Goal: Task Accomplishment & Management: Manage account settings

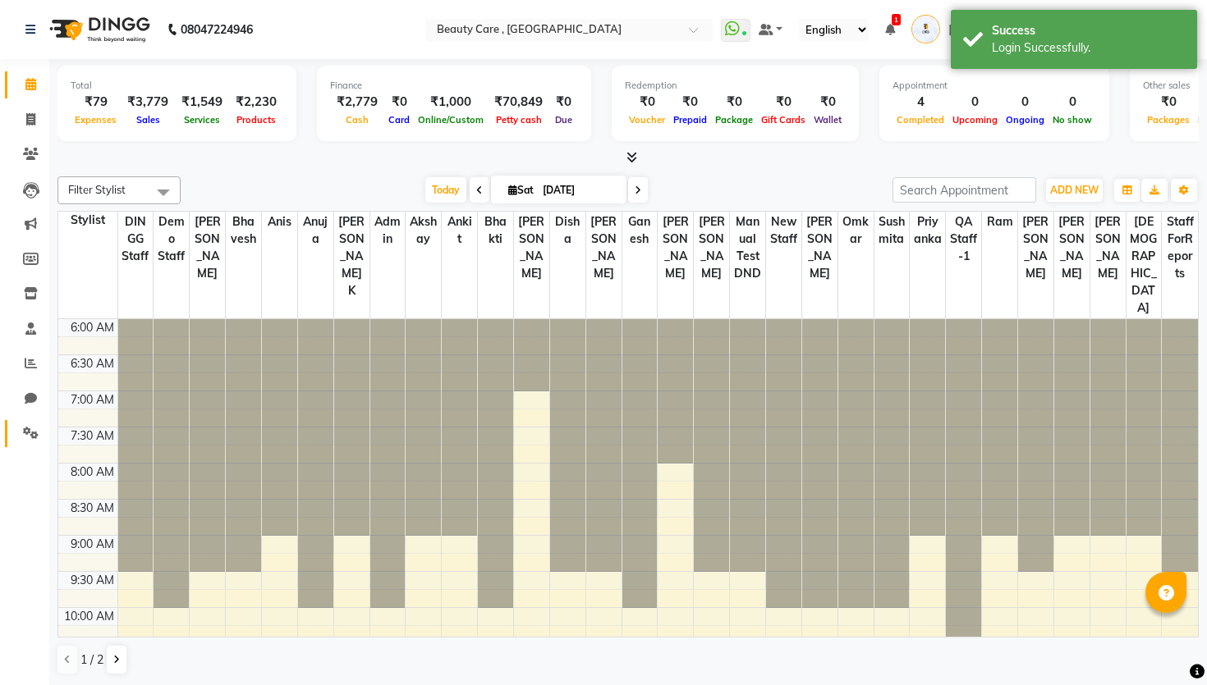
click at [20, 442] on span at bounding box center [30, 433] width 29 height 19
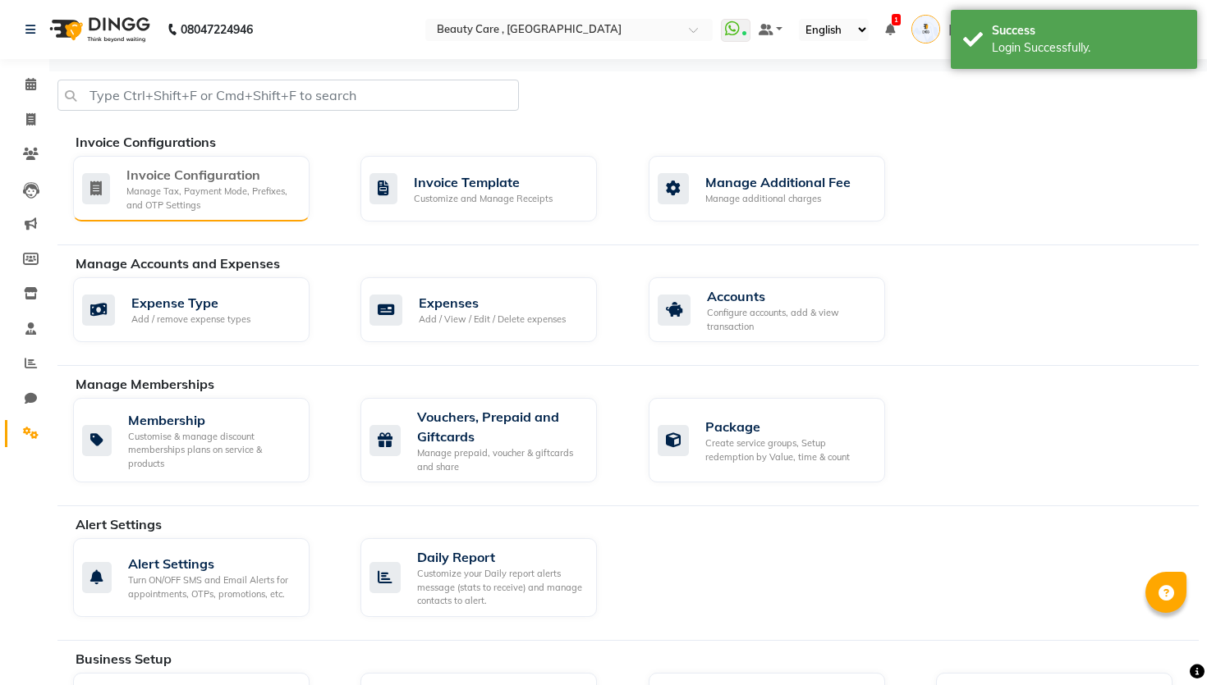
click at [195, 185] on div "Manage Tax, Payment Mode, Prefixes, and OTP Settings" at bounding box center [211, 198] width 170 height 27
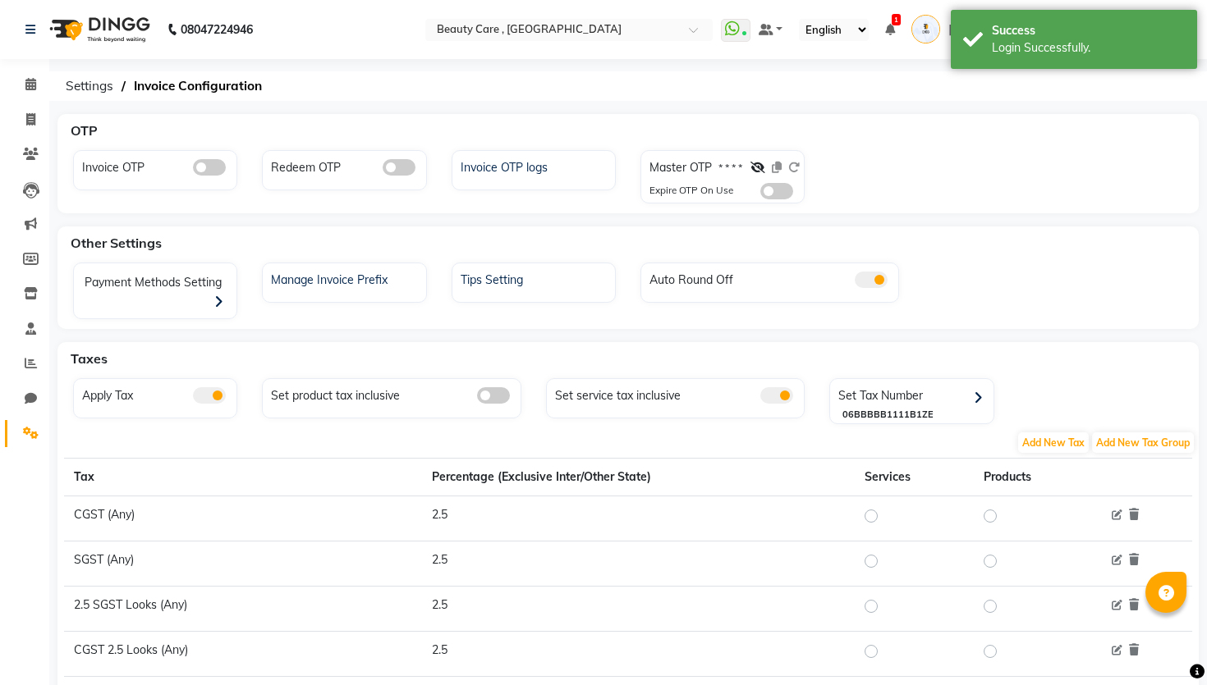
click at [44, 415] on li "Chat" at bounding box center [24, 399] width 49 height 35
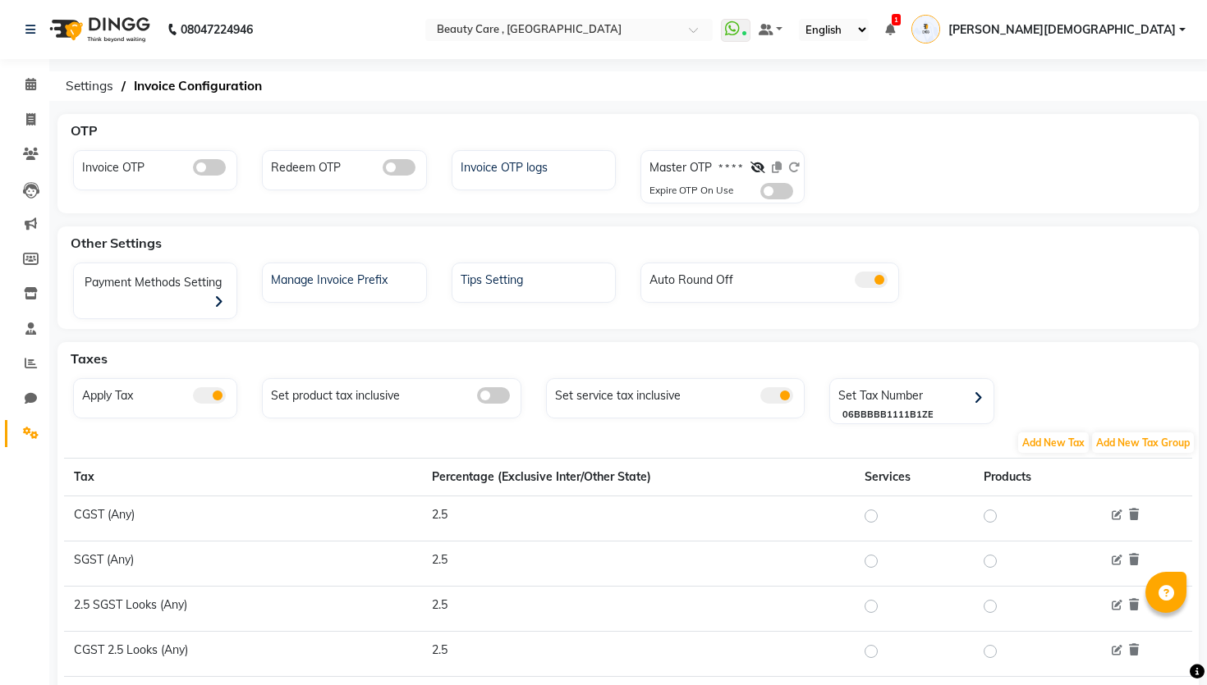
click at [44, 415] on li "Chat" at bounding box center [24, 399] width 49 height 35
click at [12, 452] on li "Completed InProgress Upcoming Dropped Tentative Check-In Confirm" at bounding box center [24, 456] width 49 height 8
click at [21, 440] on span at bounding box center [30, 433] width 29 height 19
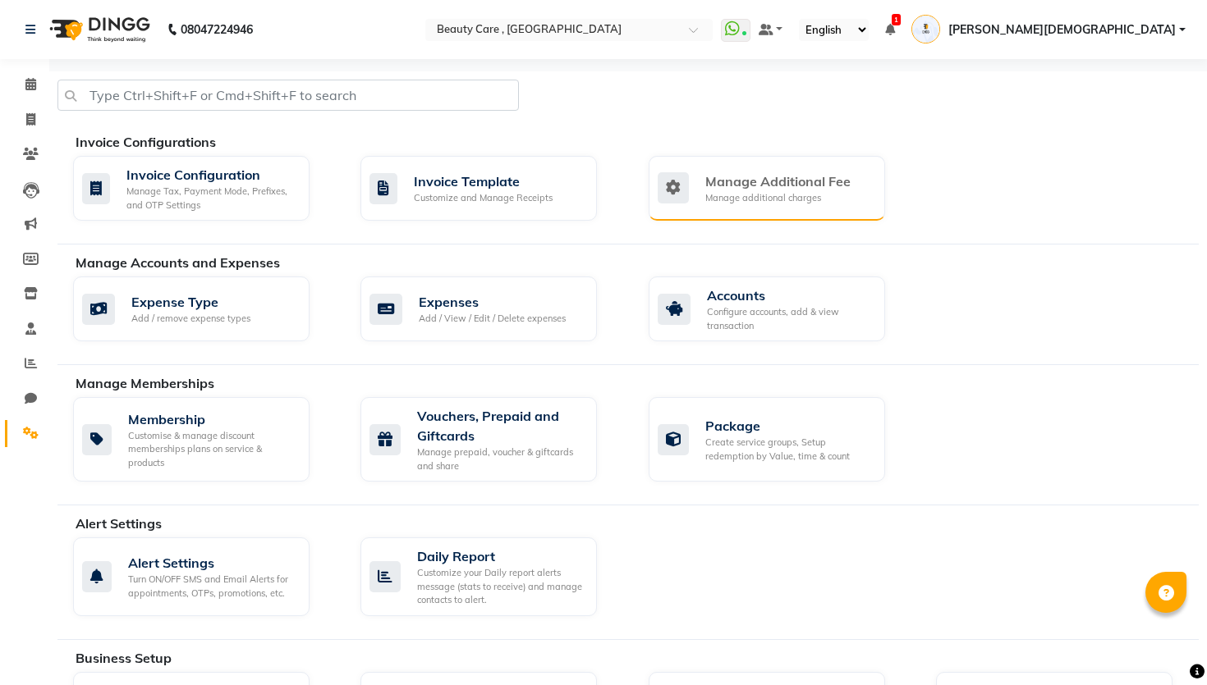
click at [749, 186] on div "Manage Additional Fee" at bounding box center [777, 182] width 145 height 20
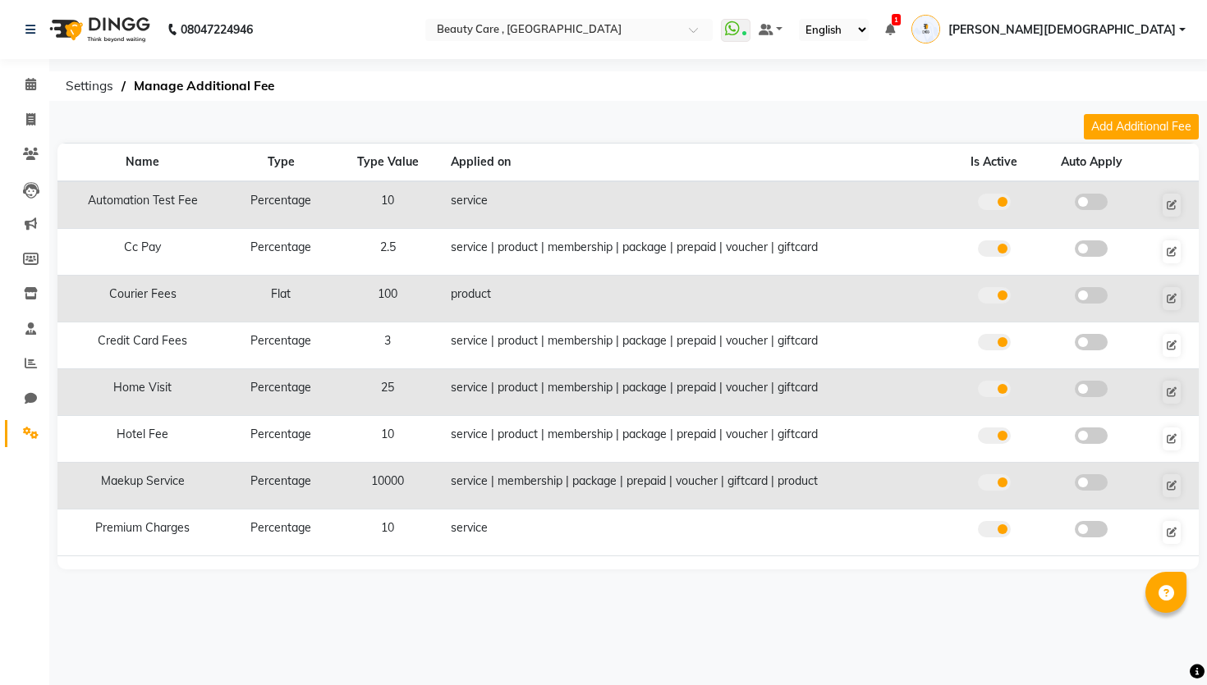
click at [28, 443] on link "Settings" at bounding box center [24, 433] width 39 height 27
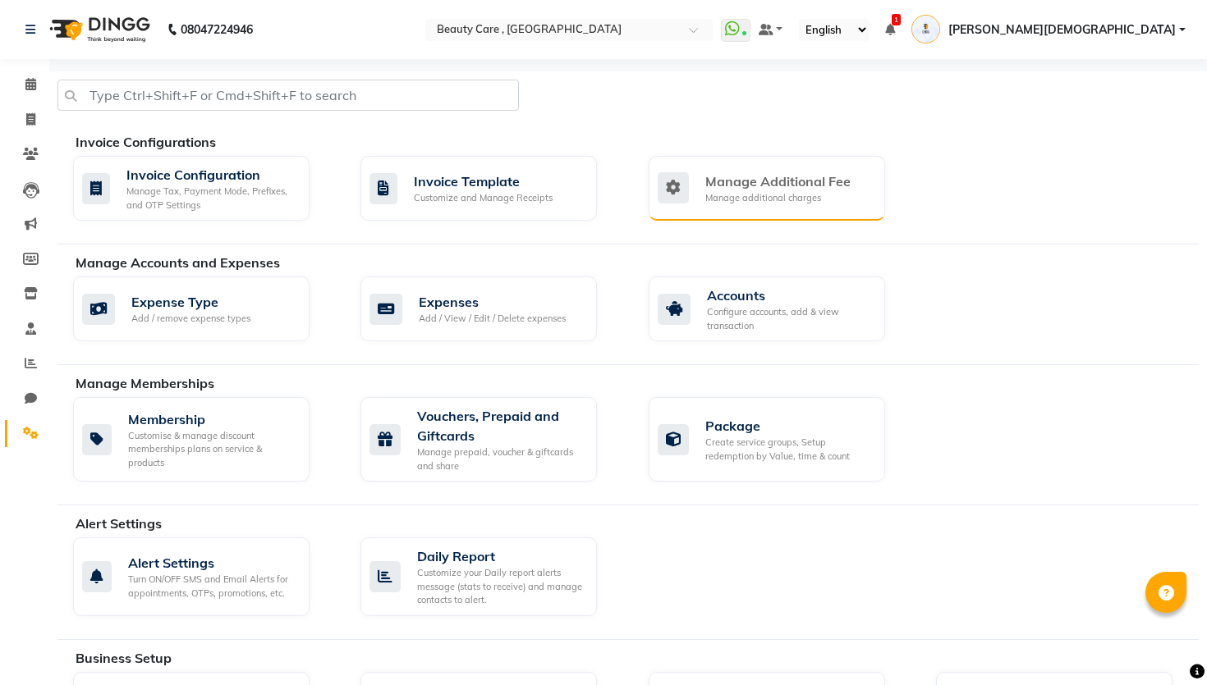
click at [777, 191] on div "Manage additional charges" at bounding box center [777, 198] width 145 height 14
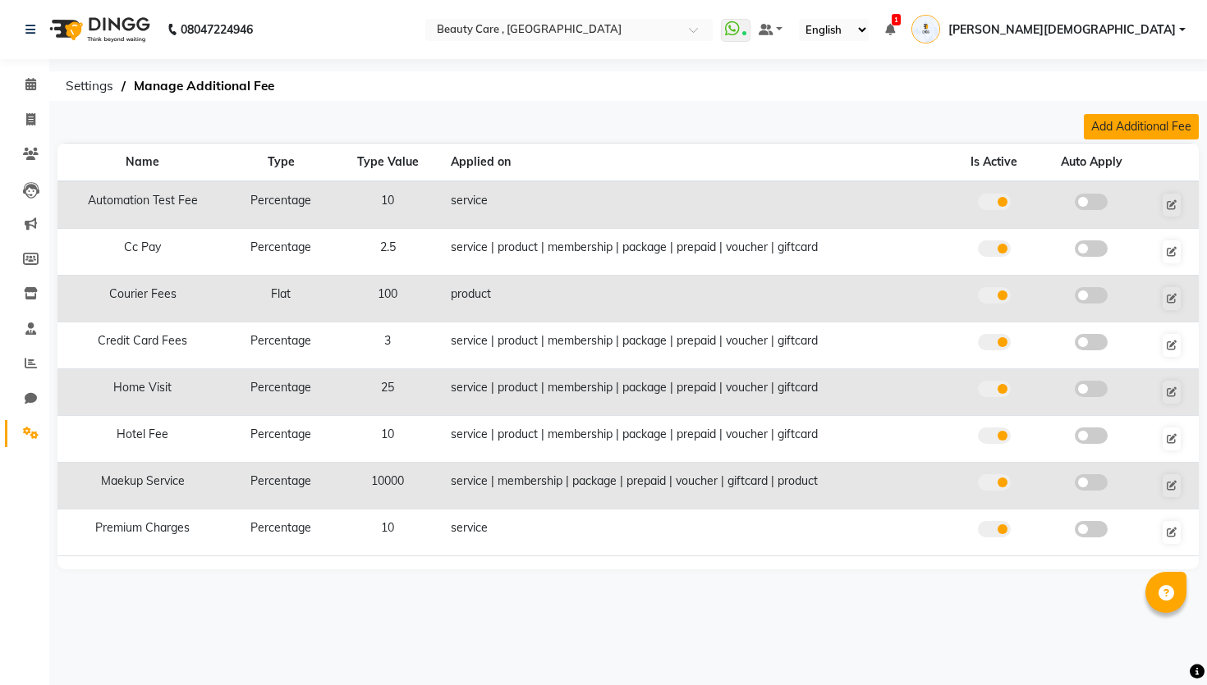
click at [1156, 131] on button "Add Additional Fee" at bounding box center [1141, 126] width 115 height 25
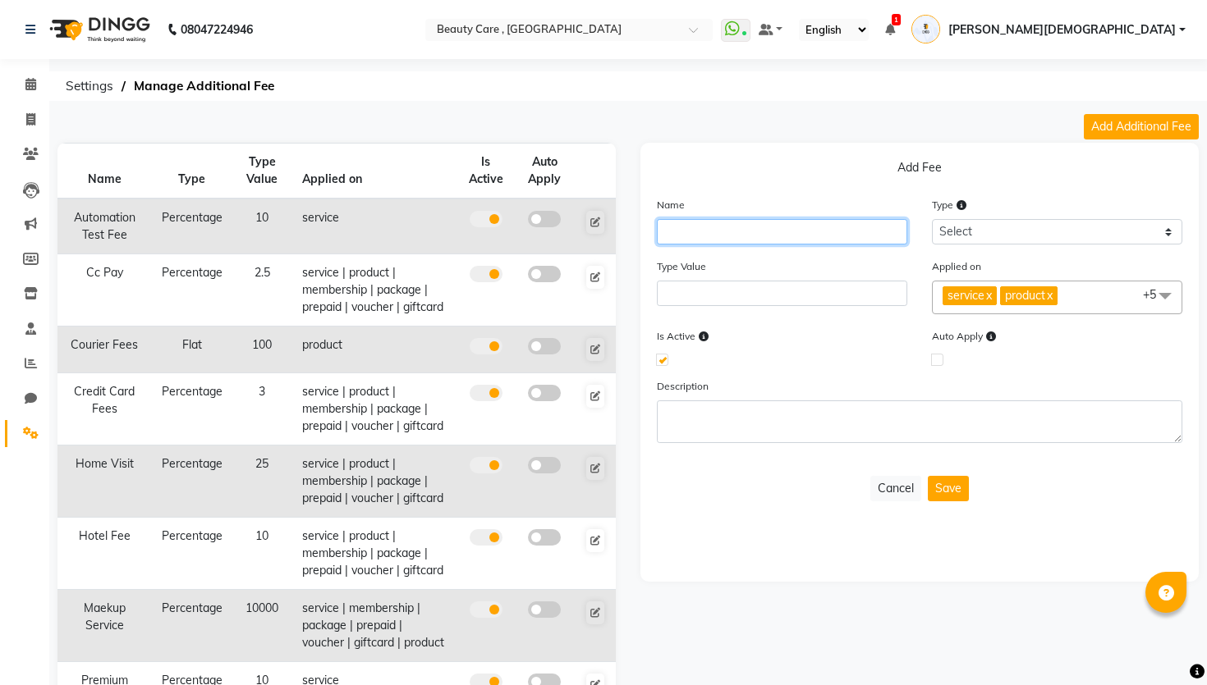
click at [786, 242] on input "text" at bounding box center [782, 231] width 250 height 25
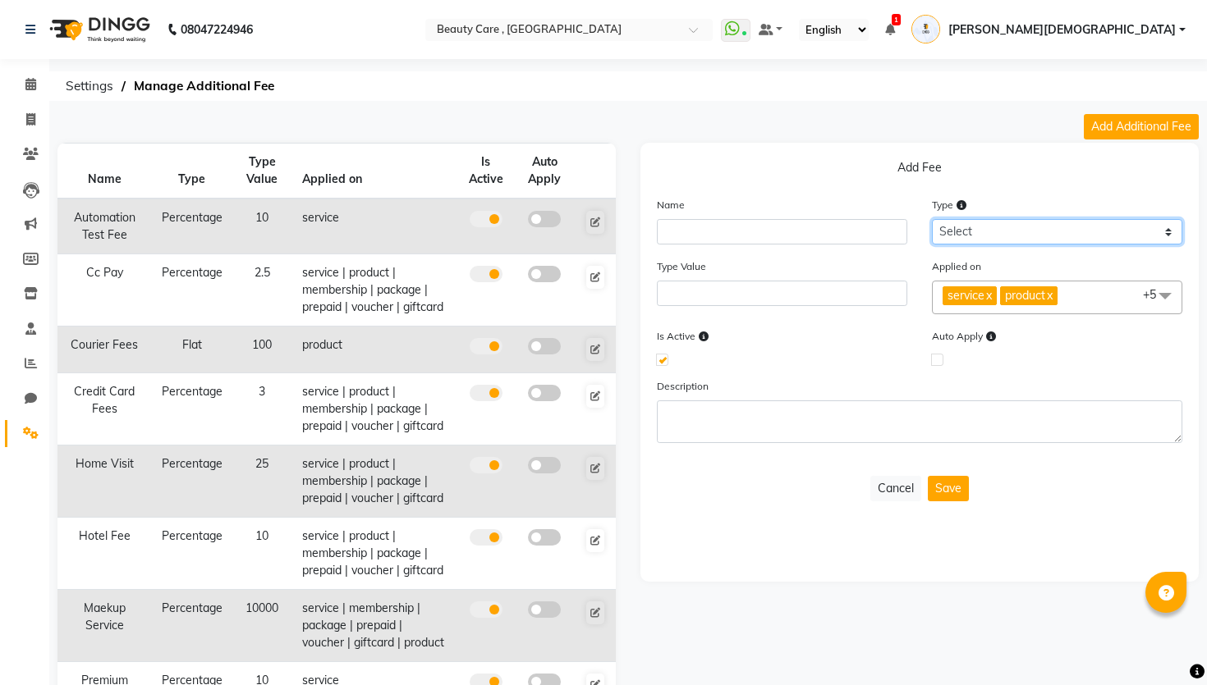
click at [1001, 225] on select "Select Flat Percentage" at bounding box center [1057, 231] width 250 height 25
select select "percentage"
click at [932, 219] on select "Select Flat Percentage" at bounding box center [1057, 231] width 250 height 25
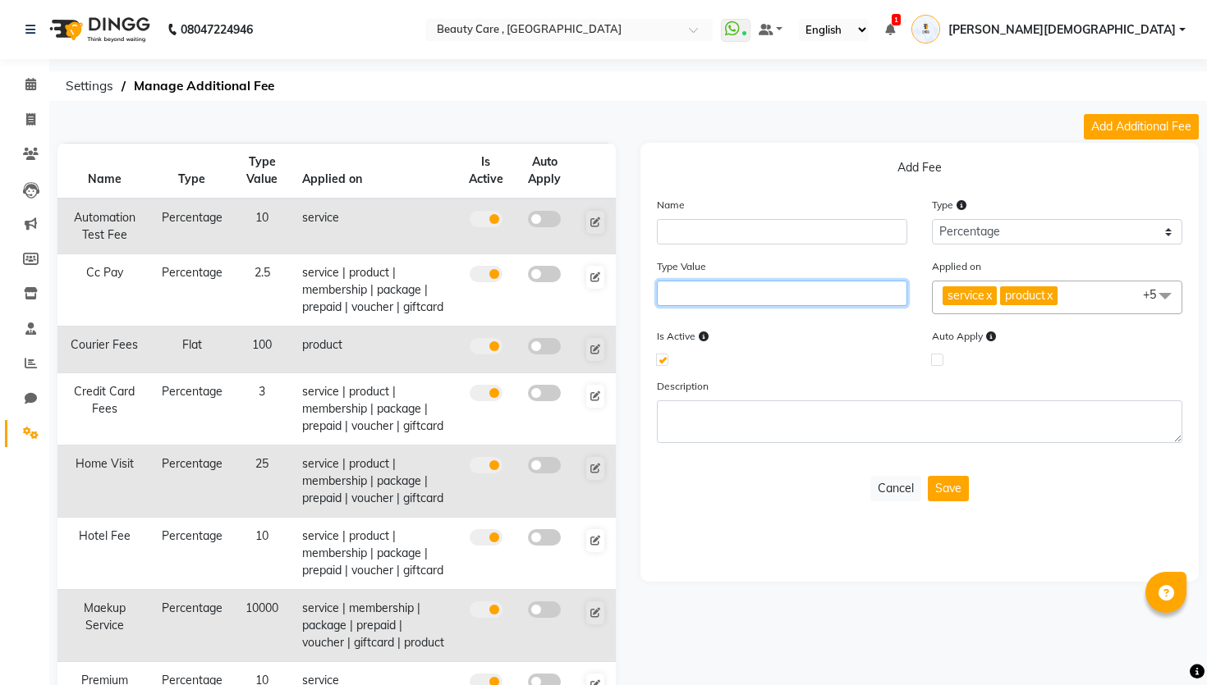
click at [804, 294] on input "number" at bounding box center [782, 293] width 250 height 25
click at [1145, 296] on span "+5" at bounding box center [1155, 294] width 25 height 15
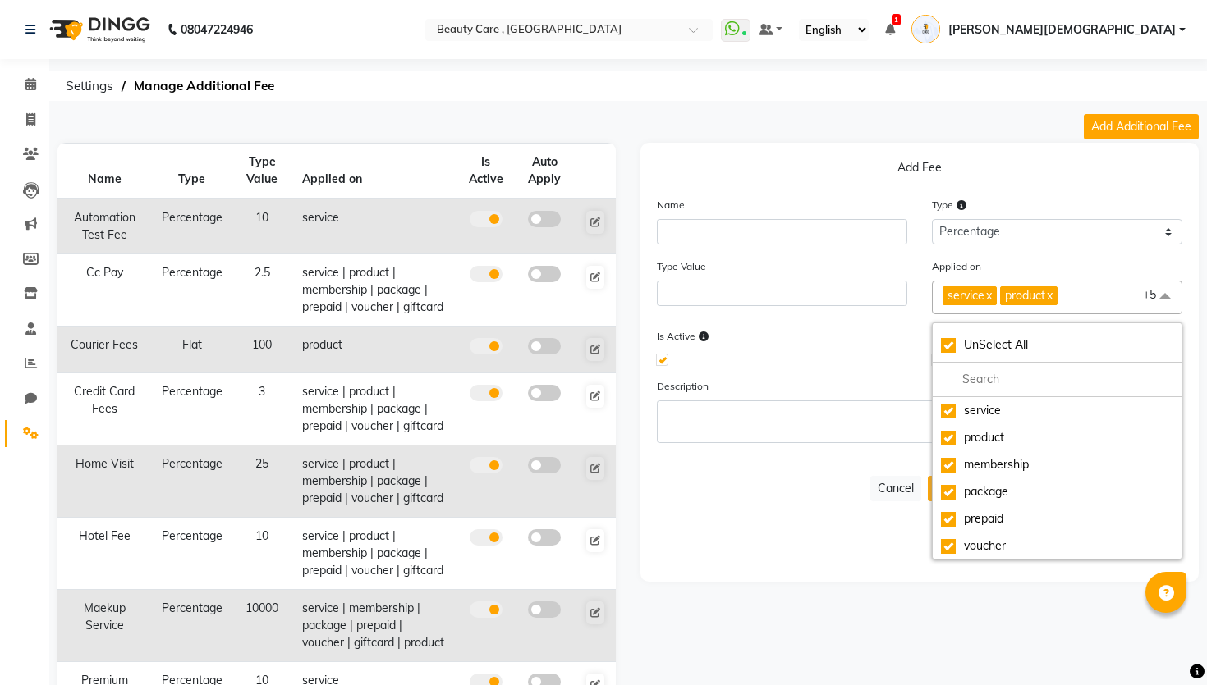
click at [817, 396] on div "Description" at bounding box center [919, 411] width 550 height 66
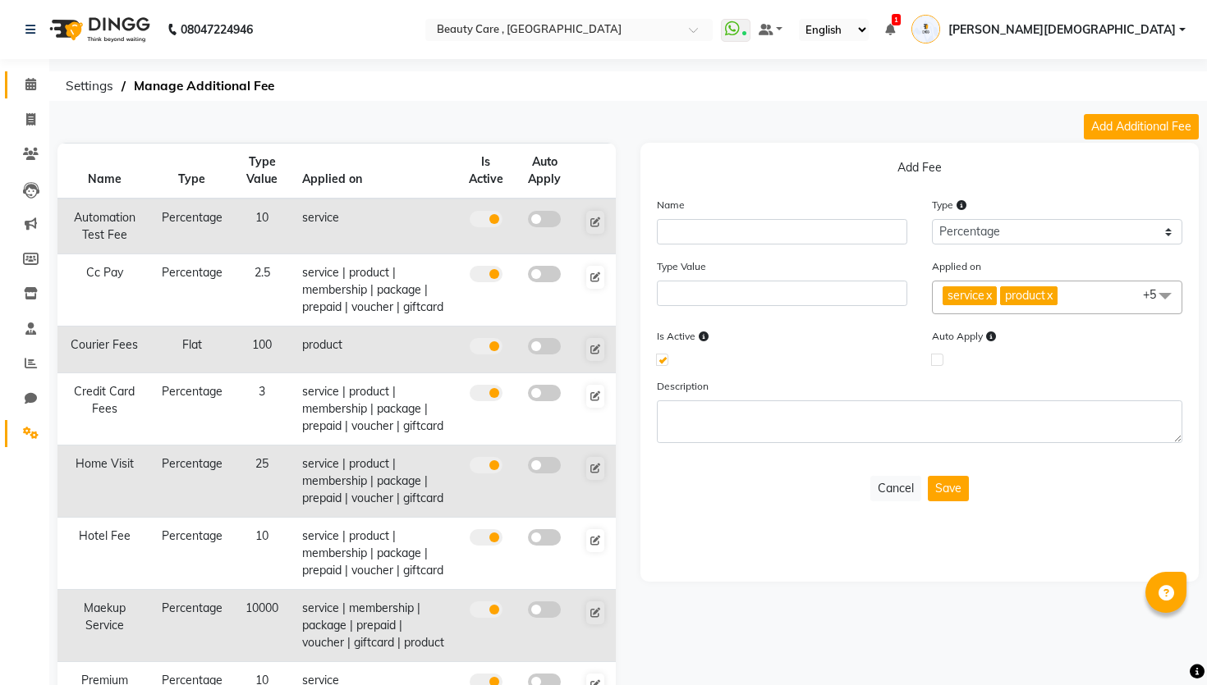
click at [12, 71] on link "Calendar" at bounding box center [24, 84] width 39 height 27
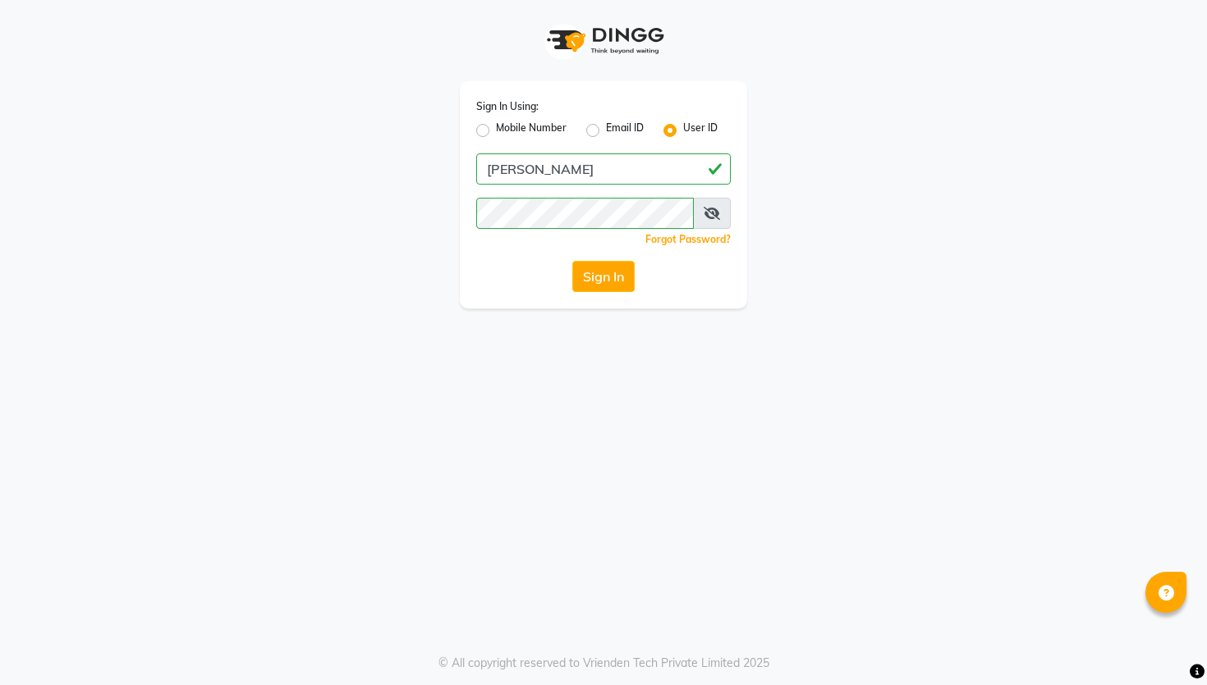
click at [427, 142] on div "Sign In Using: Mobile Number Email ID User ID [PERSON_NAME] Remember me Forgot …" at bounding box center [603, 154] width 936 height 309
click at [491, 137] on div "Mobile Number" at bounding box center [521, 131] width 90 height 20
click at [496, 131] on label "Mobile Number" at bounding box center [531, 131] width 71 height 20
click at [496, 131] on input "Mobile Number" at bounding box center [501, 126] width 11 height 11
radio input "true"
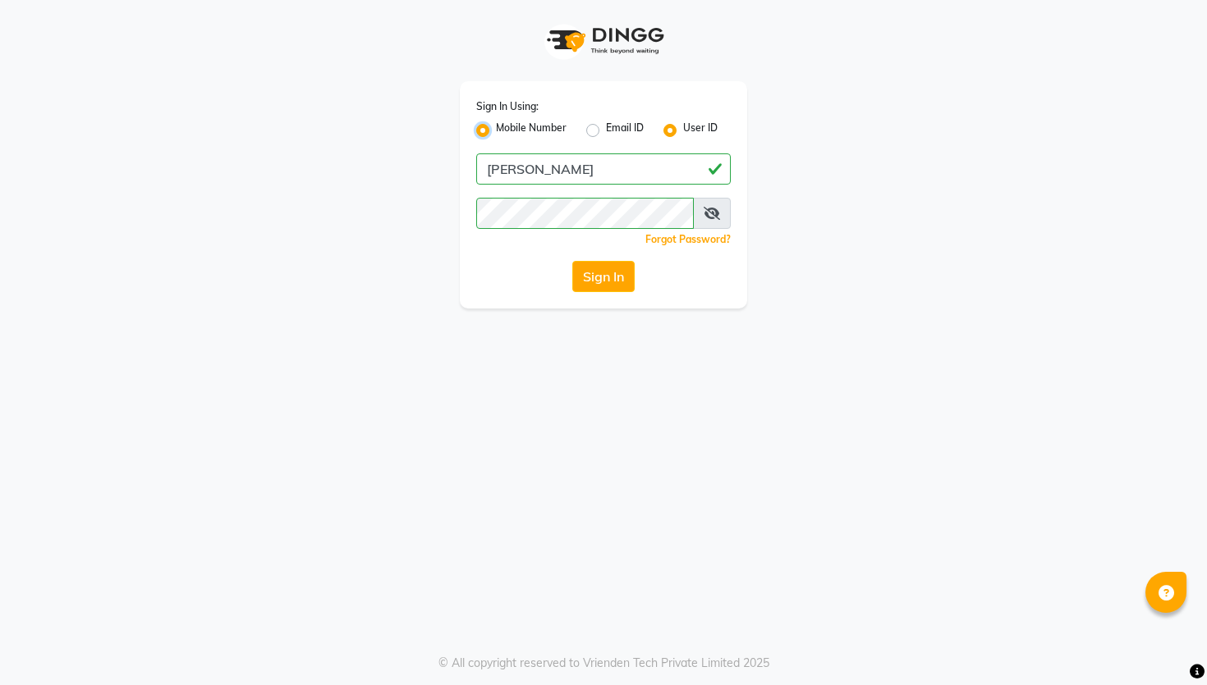
radio input "false"
click at [606, 167] on input "Username" at bounding box center [630, 169] width 199 height 31
type input "9028992840"
click at [619, 275] on button "Sign In" at bounding box center [603, 276] width 62 height 31
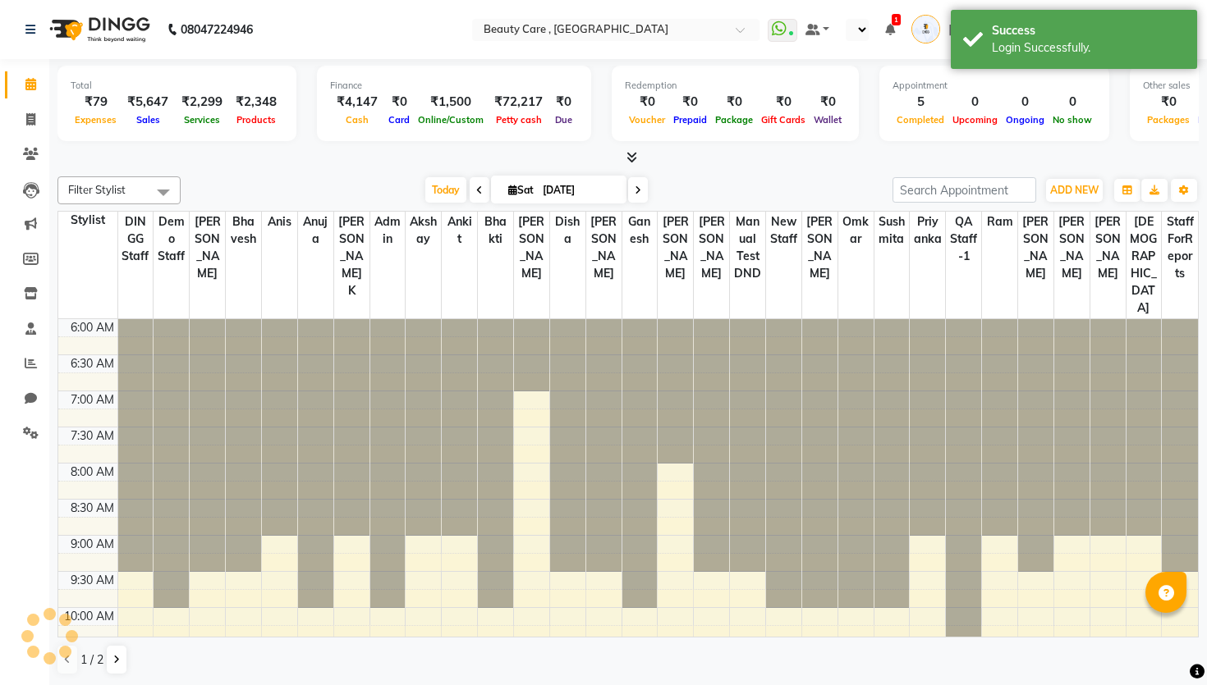
scroll to position [723, 0]
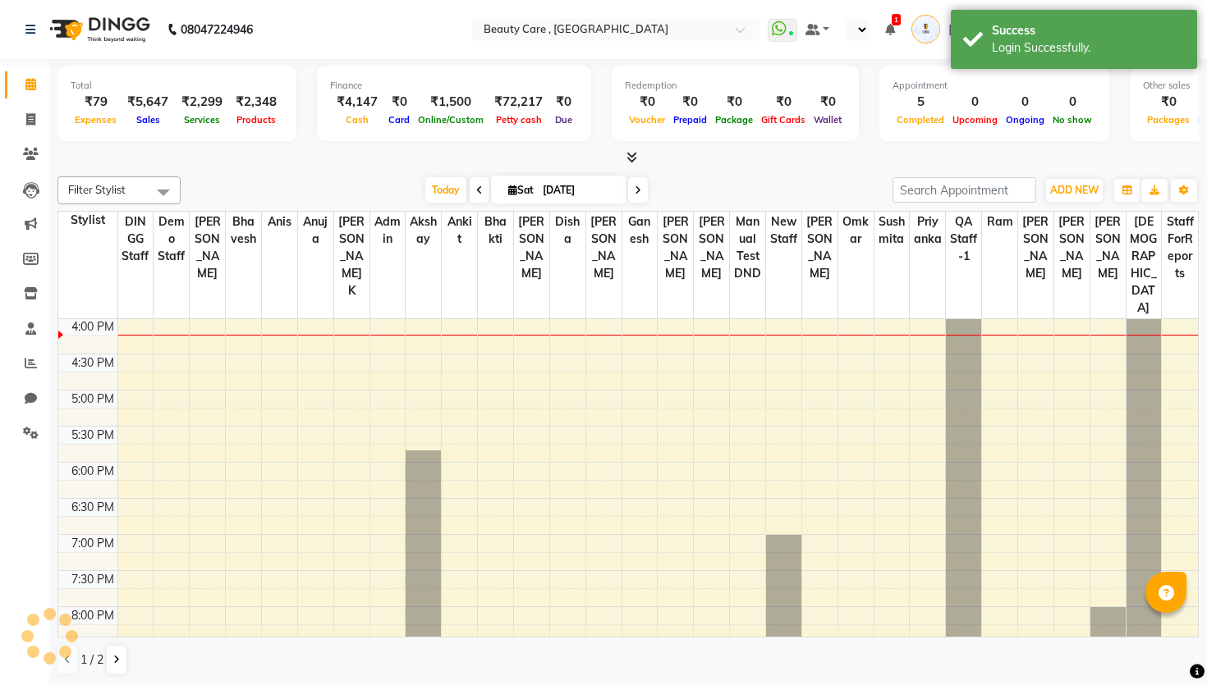
select select "en"
